Goal: Information Seeking & Learning: Find specific fact

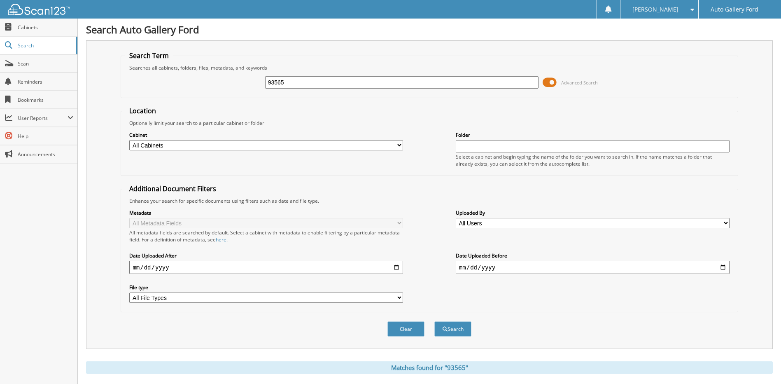
drag, startPoint x: 294, startPoint y: 84, endPoint x: 252, endPoint y: 79, distance: 42.3
click at [252, 79] on div "93565 Advanced Search" at bounding box center [429, 82] width 608 height 22
type input "[PERSON_NAME]"
click at [434, 321] on button "Search" at bounding box center [452, 328] width 37 height 15
drag, startPoint x: 328, startPoint y: 84, endPoint x: 254, endPoint y: 84, distance: 73.7
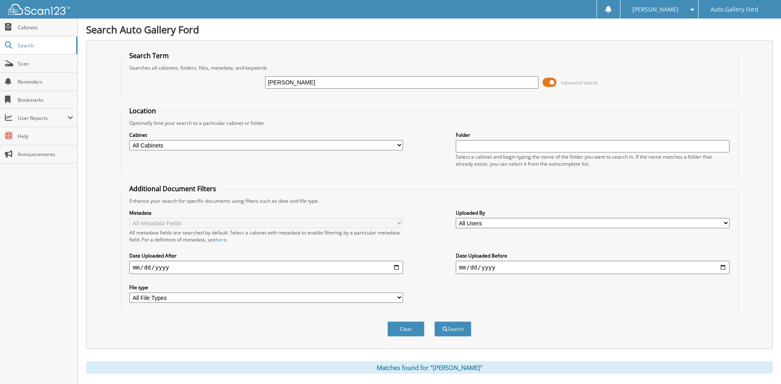
click at [254, 84] on div "westmoreland Advanced Search" at bounding box center [429, 82] width 608 height 22
type input "tennyson"
click at [434, 321] on button "Search" at bounding box center [452, 328] width 37 height 15
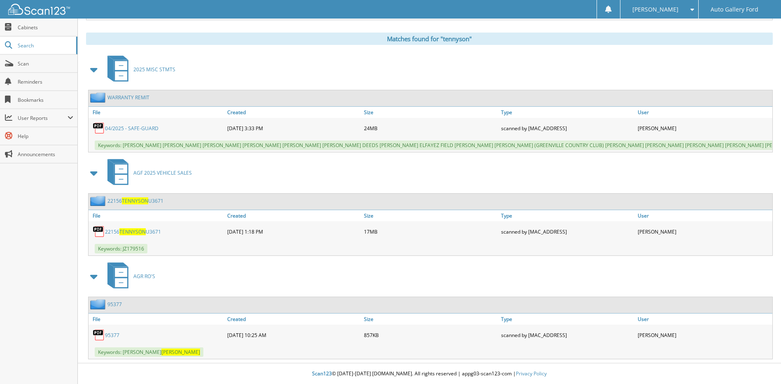
scroll to position [329, 0]
click at [154, 204] on link "22156 TENNYSON U3671" at bounding box center [135, 200] width 56 height 7
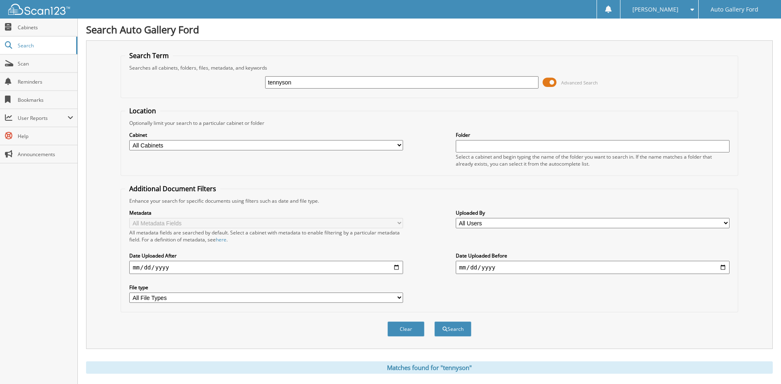
drag, startPoint x: 317, startPoint y: 82, endPoint x: 264, endPoint y: 80, distance: 53.1
click at [264, 80] on div "tennyson Advanced Search" at bounding box center [429, 82] width 608 height 22
type input "seaman"
click at [434, 321] on button "Search" at bounding box center [452, 328] width 37 height 15
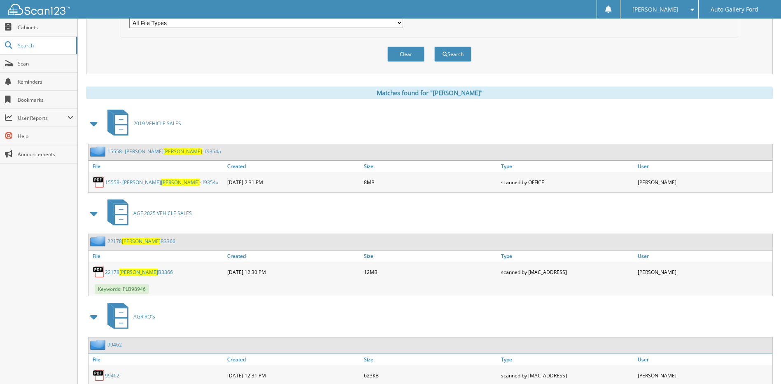
scroll to position [288, 0]
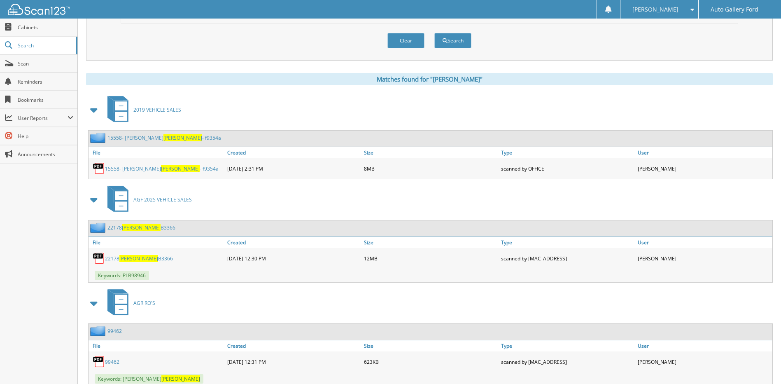
click at [148, 230] on link "22178 SEAMAN B3366" at bounding box center [141, 227] width 68 height 7
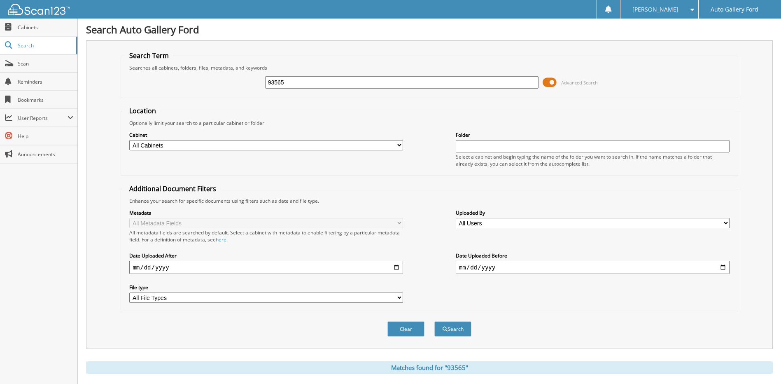
drag, startPoint x: 158, startPoint y: 85, endPoint x: 151, endPoint y: 86, distance: 7.5
click at [150, 86] on div "93565 Advanced Search" at bounding box center [429, 82] width 608 height 22
type input "[PERSON_NAME]"
click at [434, 321] on button "Search" at bounding box center [452, 328] width 37 height 15
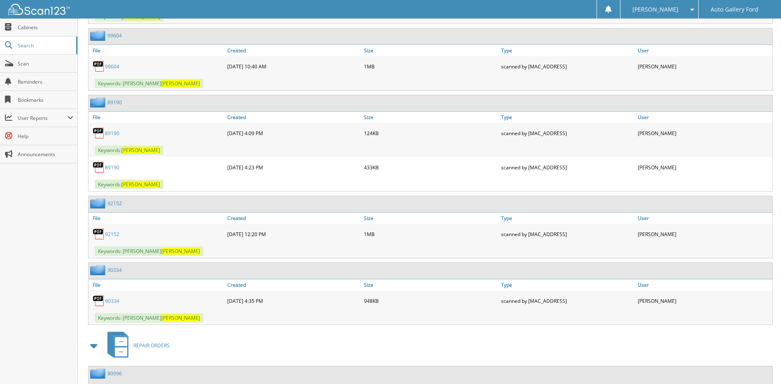
scroll to position [1664, 0]
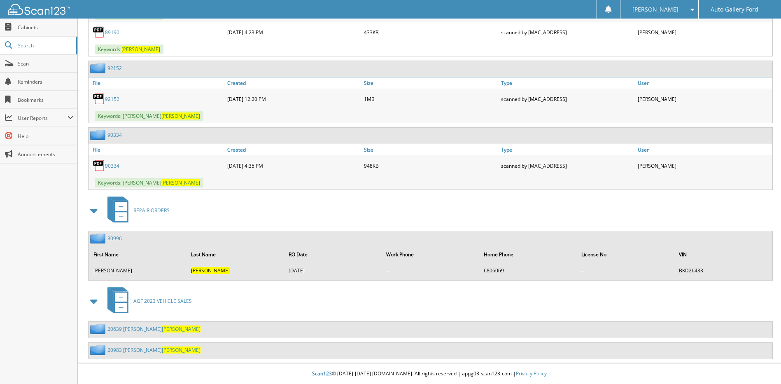
click at [152, 350] on link "20983 [PERSON_NAME]" at bounding box center [153, 349] width 93 height 7
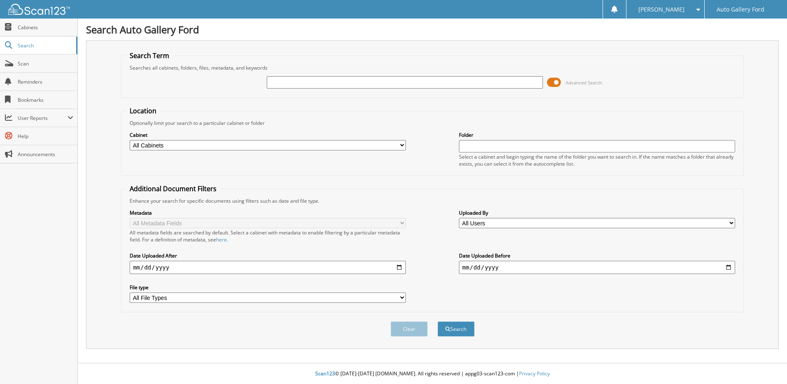
click at [315, 84] on input "text" at bounding box center [405, 82] width 276 height 12
type input "RUSSELL BONNER"
click at [438, 321] on button "Search" at bounding box center [456, 328] width 37 height 15
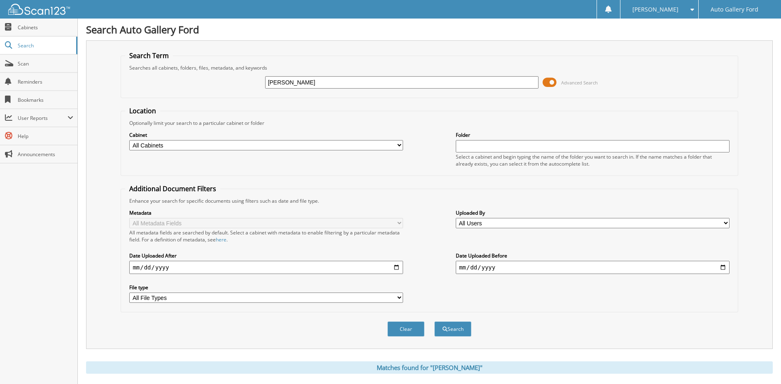
drag, startPoint x: 347, startPoint y: 84, endPoint x: 220, endPoint y: 86, distance: 127.7
click at [220, 86] on div "RUSSELL BONNER Advanced Search" at bounding box center [429, 82] width 608 height 22
type input "B13073"
click at [434, 321] on button "Search" at bounding box center [452, 328] width 37 height 15
drag, startPoint x: 312, startPoint y: 86, endPoint x: 258, endPoint y: 85, distance: 53.5
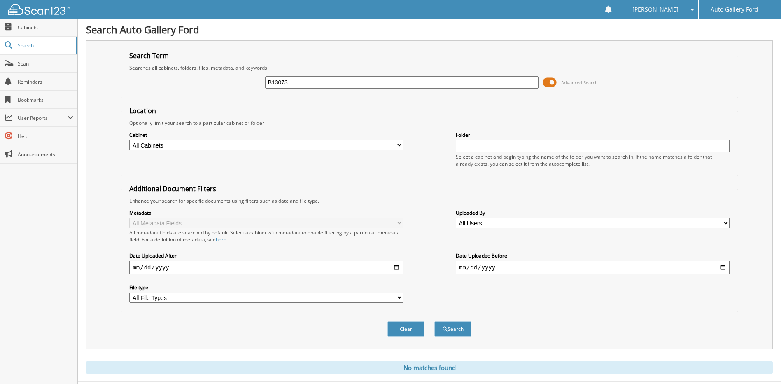
click at [258, 85] on div "B13073 Advanced Search" at bounding box center [429, 82] width 608 height 22
type input "BONNR"
click at [434, 321] on button "Search" at bounding box center [452, 328] width 37 height 15
drag, startPoint x: 317, startPoint y: 83, endPoint x: 262, endPoint y: 83, distance: 54.8
click at [263, 83] on div "BONNR Advanced Search" at bounding box center [429, 82] width 608 height 22
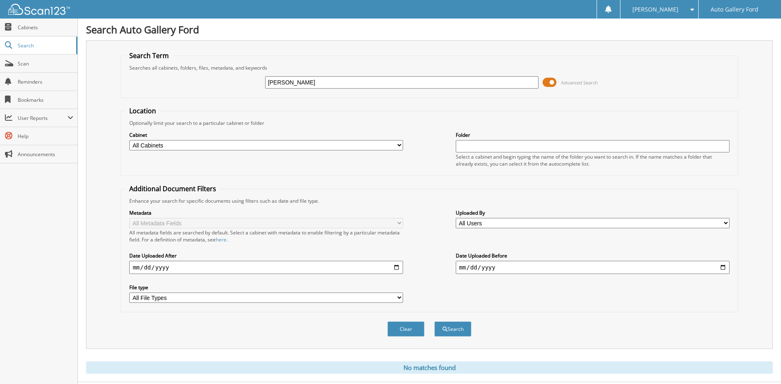
type input "[PERSON_NAME]"
click at [434, 321] on button "Search" at bounding box center [452, 328] width 37 height 15
drag, startPoint x: 317, startPoint y: 78, endPoint x: 264, endPoint y: 79, distance: 52.3
click at [264, 79] on div "BONNER Advanced Search" at bounding box center [429, 82] width 608 height 22
type input "U2912"
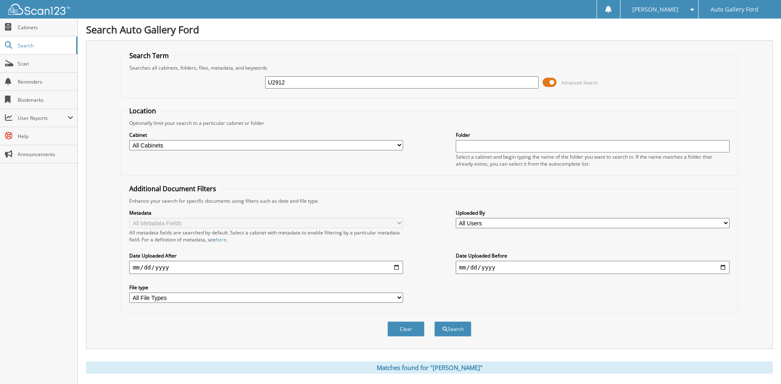
click at [434, 321] on button "Search" at bounding box center [452, 328] width 37 height 15
drag, startPoint x: 298, startPoint y: 86, endPoint x: 239, endPoint y: 86, distance: 59.7
click at [239, 86] on div "U2912 Advanced Search" at bounding box center [429, 82] width 608 height 22
click at [274, 83] on input "text" at bounding box center [402, 82] width 274 height 12
type input "[PERSON_NAME]"
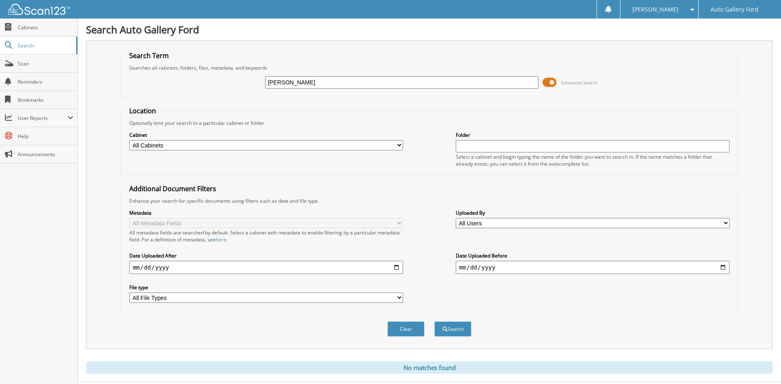
click at [434, 321] on button "Search" at bounding box center [452, 328] width 37 height 15
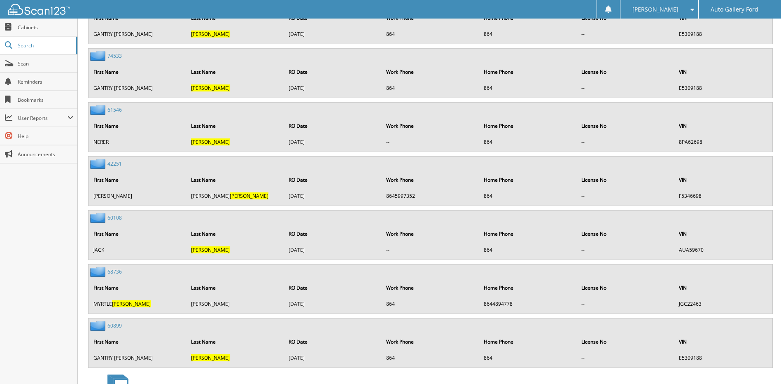
scroll to position [4178, 0]
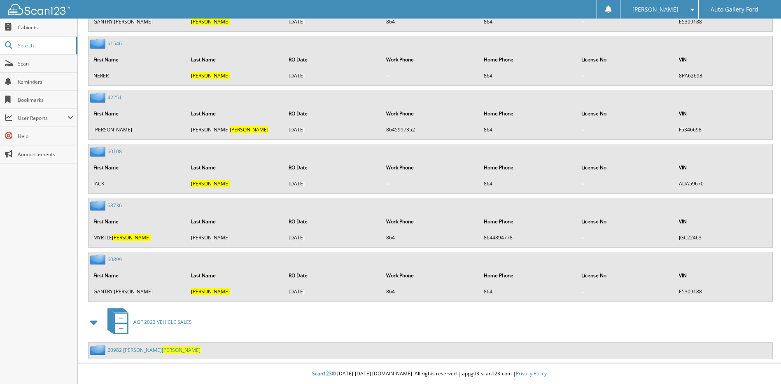
click at [153, 349] on link "20982 [PERSON_NAME] [PERSON_NAME]" at bounding box center [153, 349] width 93 height 7
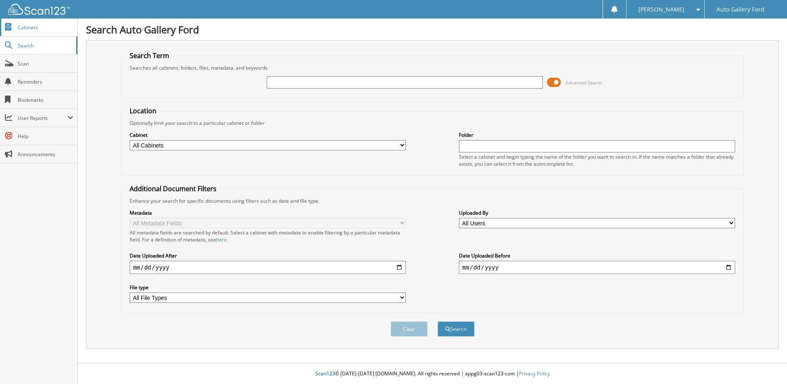
click at [44, 28] on span "Cabinets" at bounding box center [46, 27] width 56 height 7
